Goal: Book appointment/travel/reservation

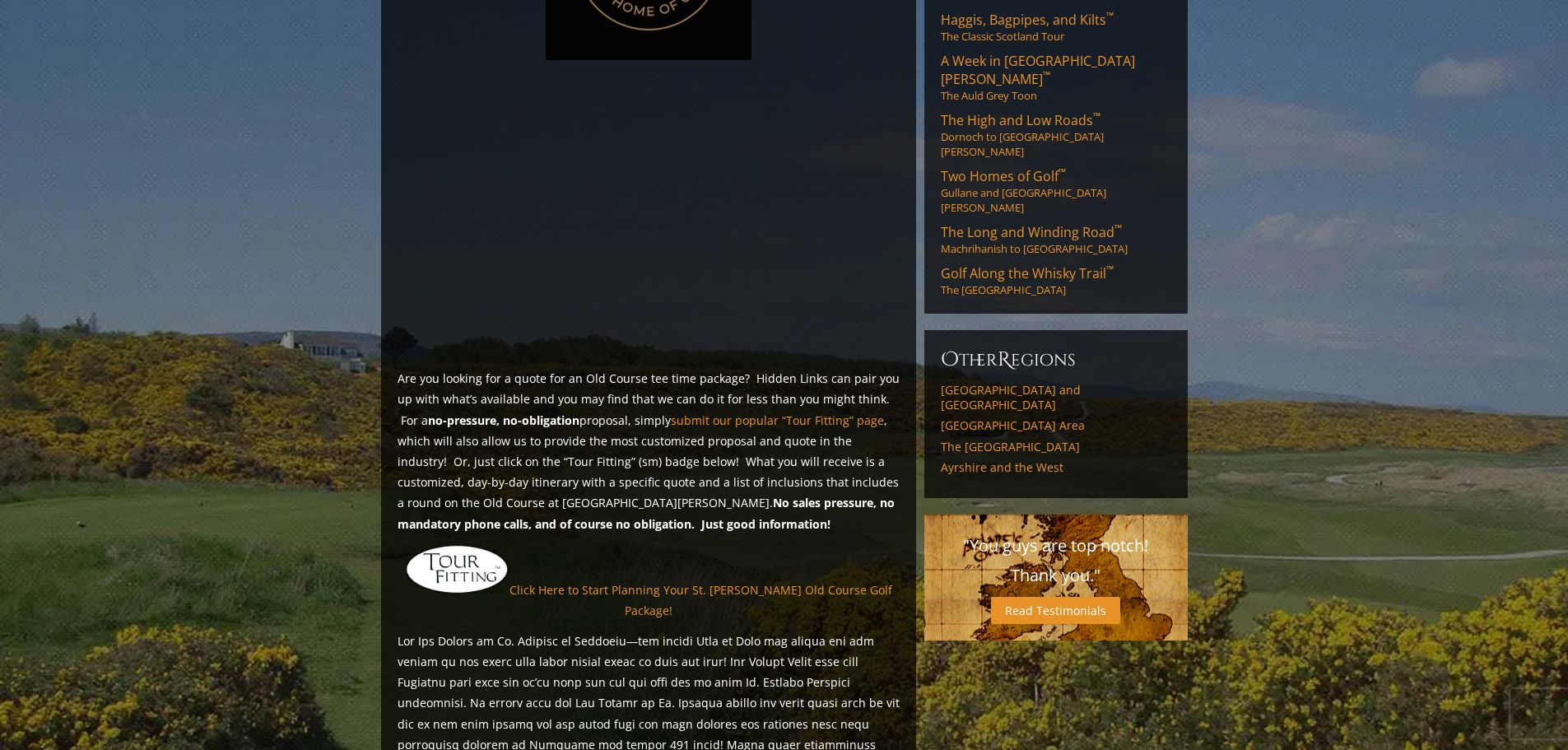
scroll to position [1021, 0]
click at [818, 581] on link "Click Here to Start Planning Your St. [PERSON_NAME] Old Course Golf Package!" at bounding box center [701, 600] width 383 height 37
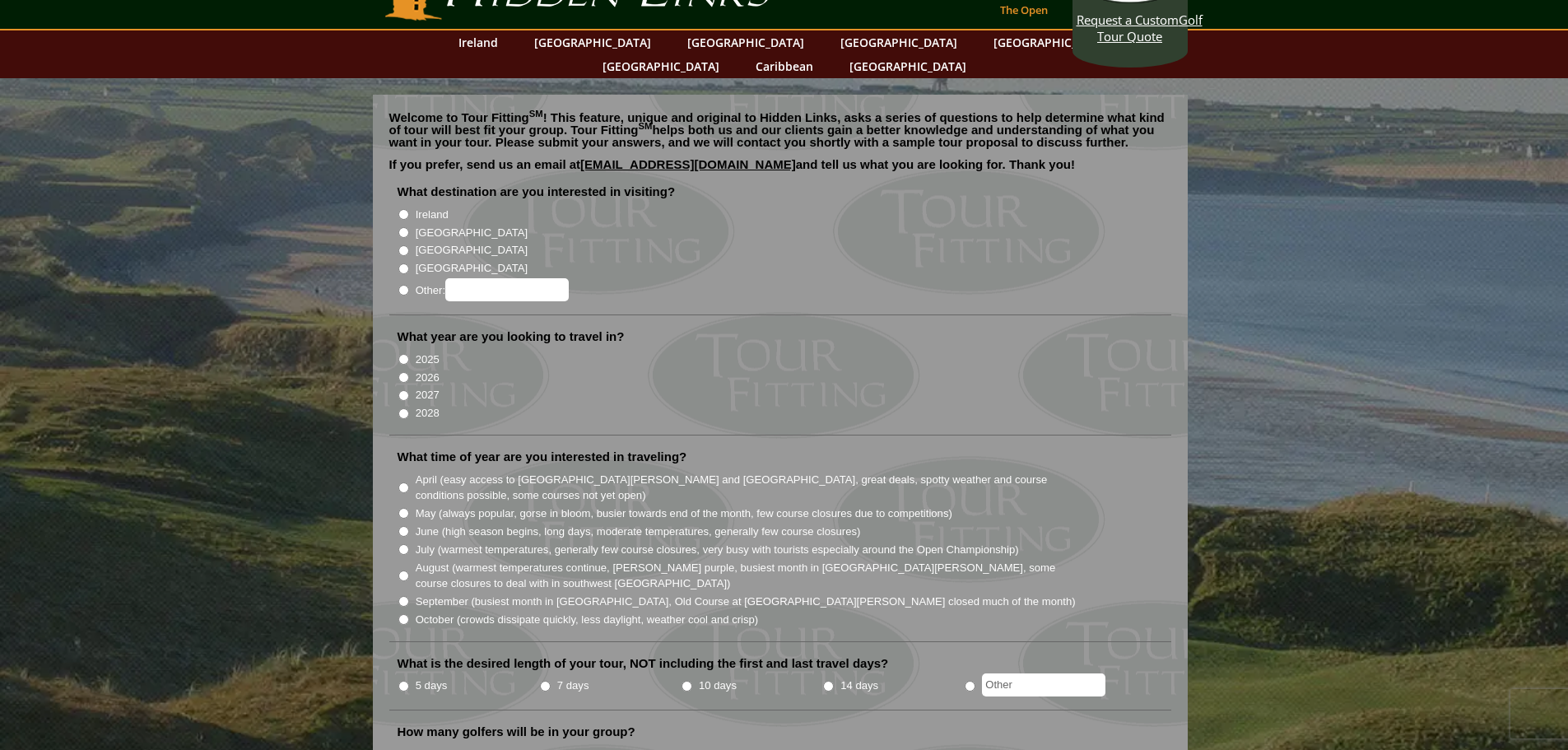
scroll to position [65, 0]
